Goal: Task Accomplishment & Management: Manage account settings

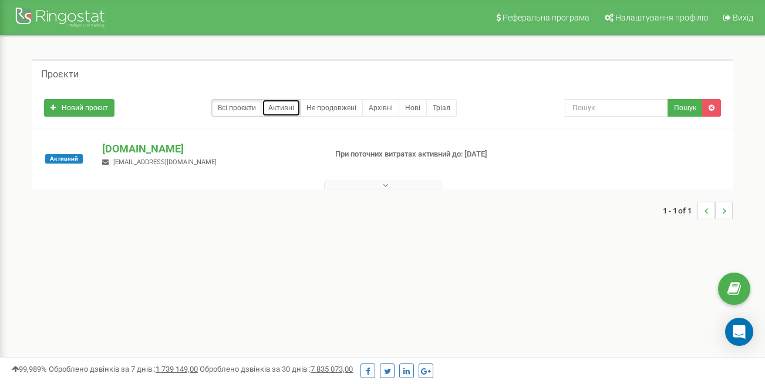
click at [287, 109] on link "Активні" at bounding box center [281, 108] width 39 height 18
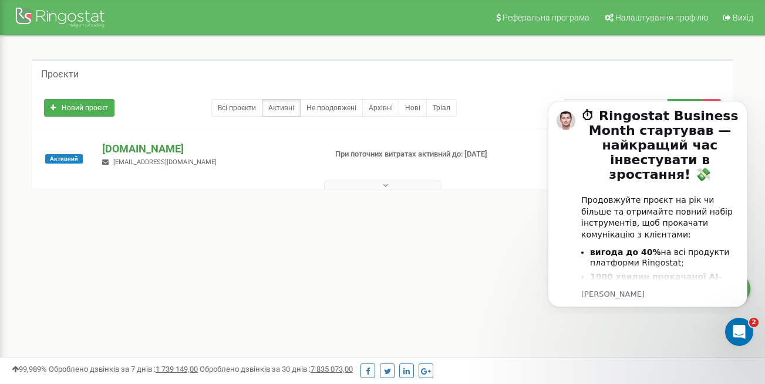
click at [168, 149] on p "riseupcompany.com.ua" at bounding box center [209, 148] width 214 height 15
click at [363, 183] on button at bounding box center [382, 185] width 117 height 9
click at [389, 185] on button at bounding box center [382, 185] width 117 height 9
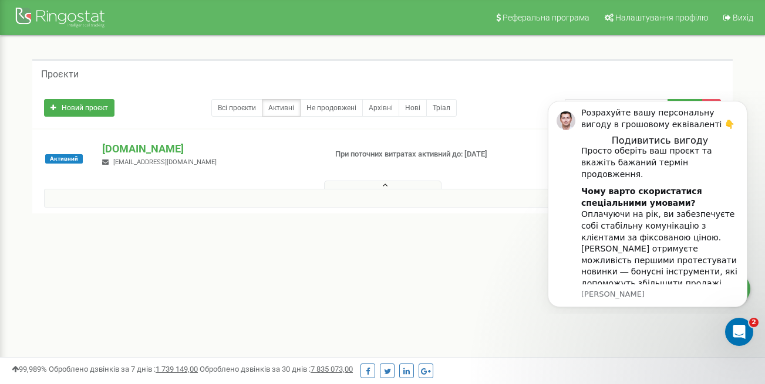
scroll to position [320, 0]
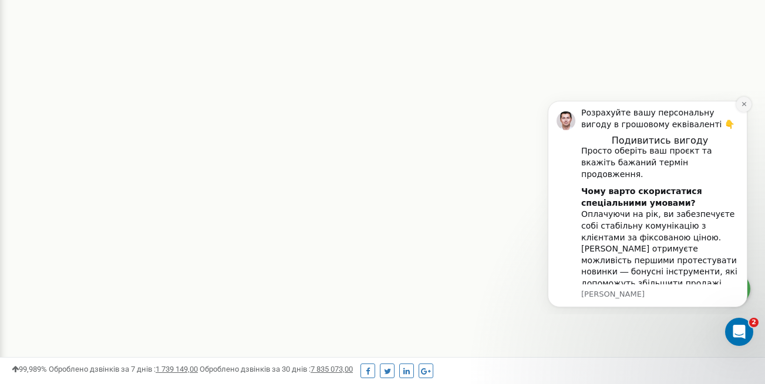
click at [746, 105] on icon "Dismiss notification" at bounding box center [743, 104] width 6 height 6
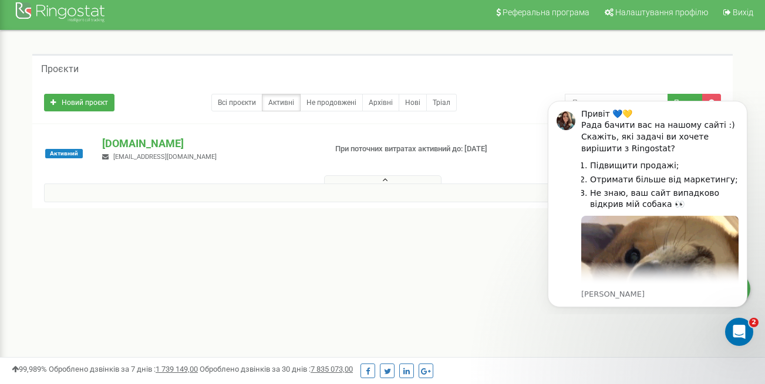
scroll to position [0, 0]
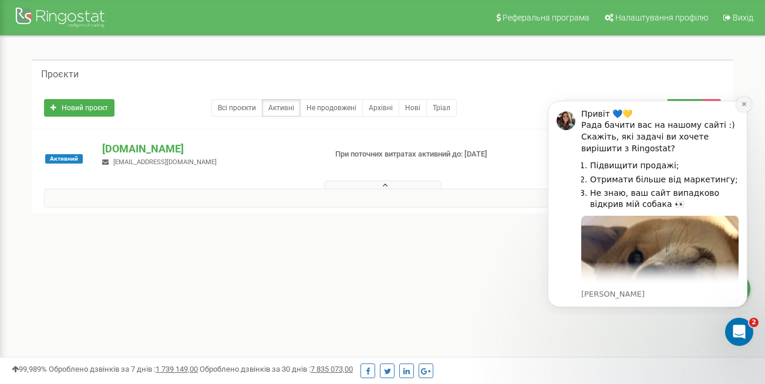
click at [744, 103] on icon "Dismiss notification" at bounding box center [743, 104] width 4 height 4
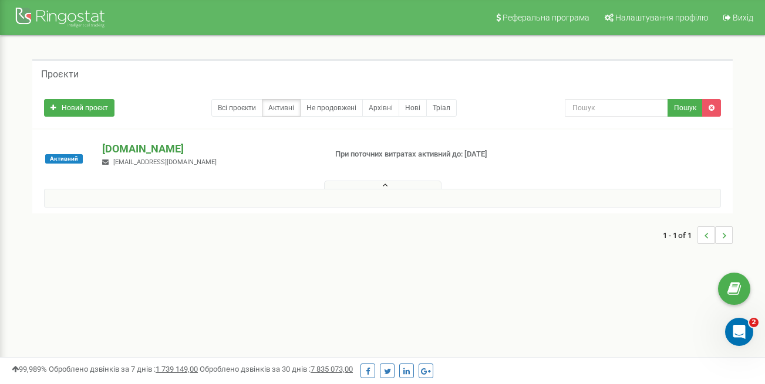
click at [139, 145] on p "riseupcompany.com.ua" at bounding box center [209, 148] width 214 height 15
click at [242, 109] on link "Всі проєкти" at bounding box center [236, 108] width 51 height 18
click at [526, 15] on span "Реферальна програма" at bounding box center [545, 17] width 87 height 9
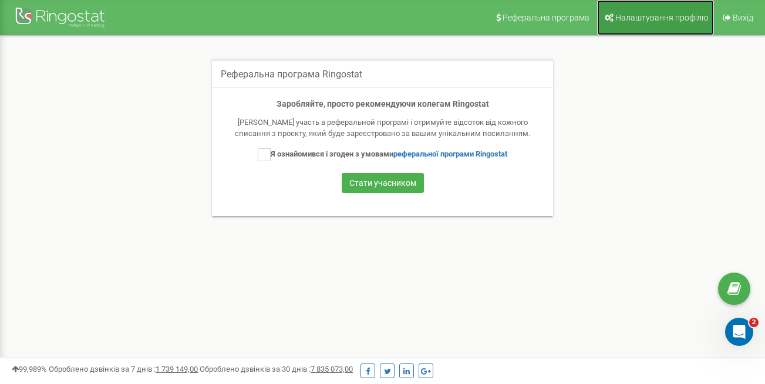
click at [638, 25] on link "Налаштування профілю" at bounding box center [655, 17] width 117 height 35
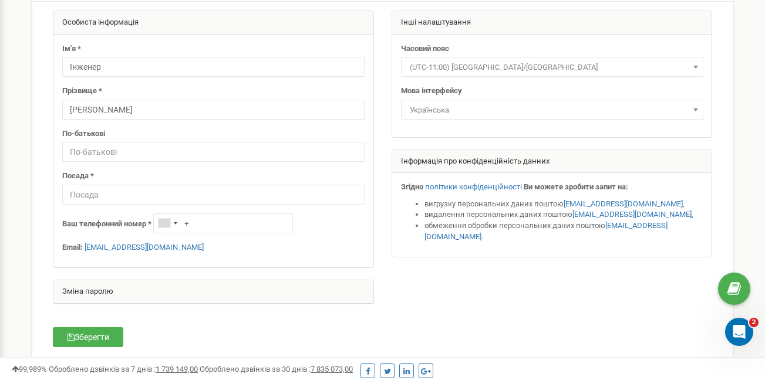
scroll to position [85, 0]
